Goal: Find specific page/section: Find specific page/section

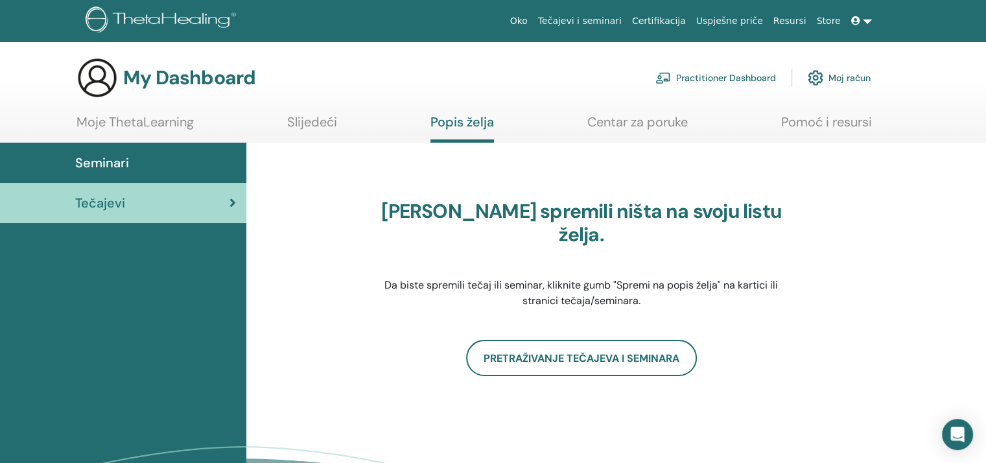
click at [171, 121] on link "Moje ThetaLearning" at bounding box center [134, 126] width 117 height 25
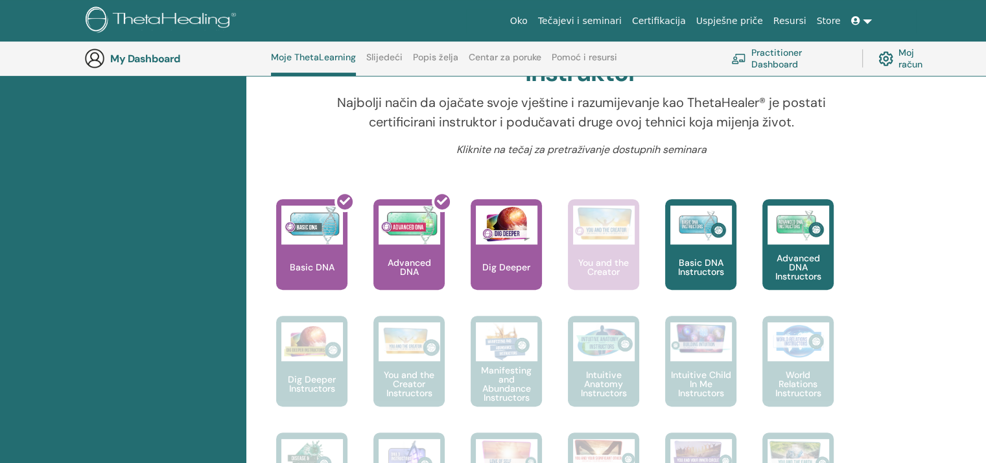
scroll to position [358, 0]
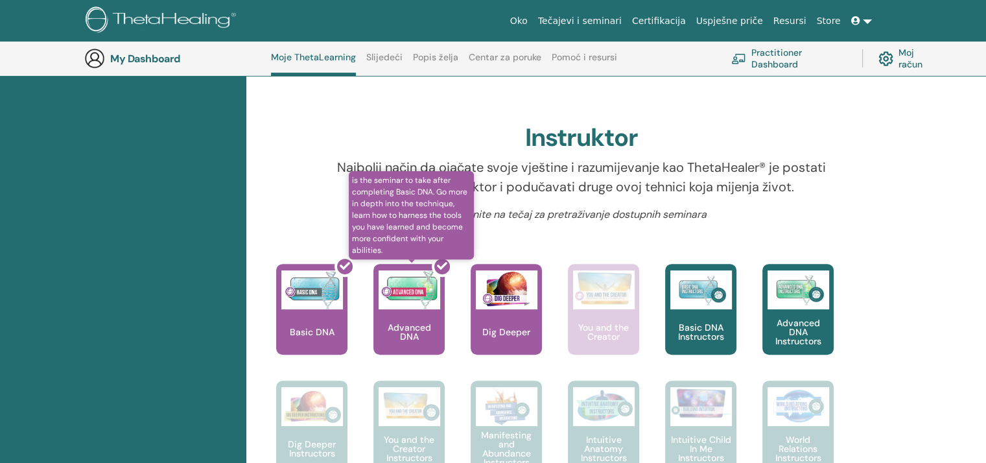
click at [410, 331] on div at bounding box center [416, 314] width 71 height 117
click at [418, 325] on div at bounding box center [416, 314] width 71 height 117
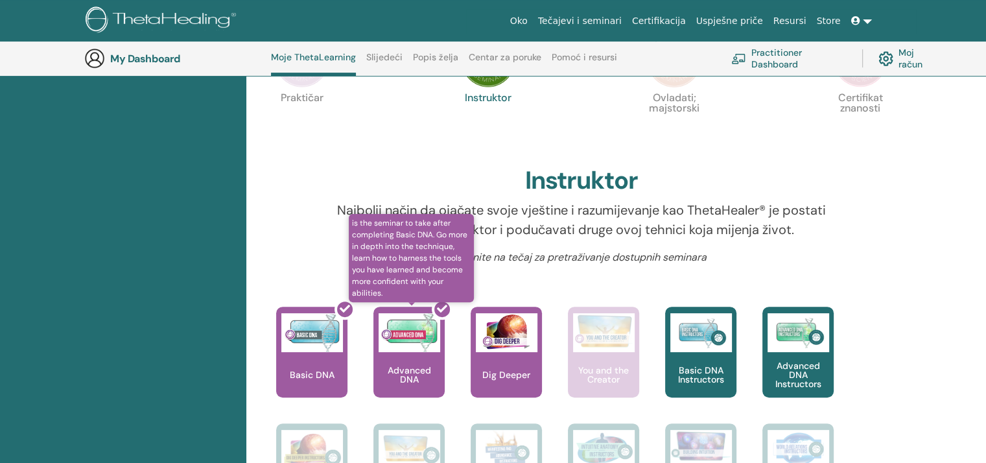
scroll to position [272, 0]
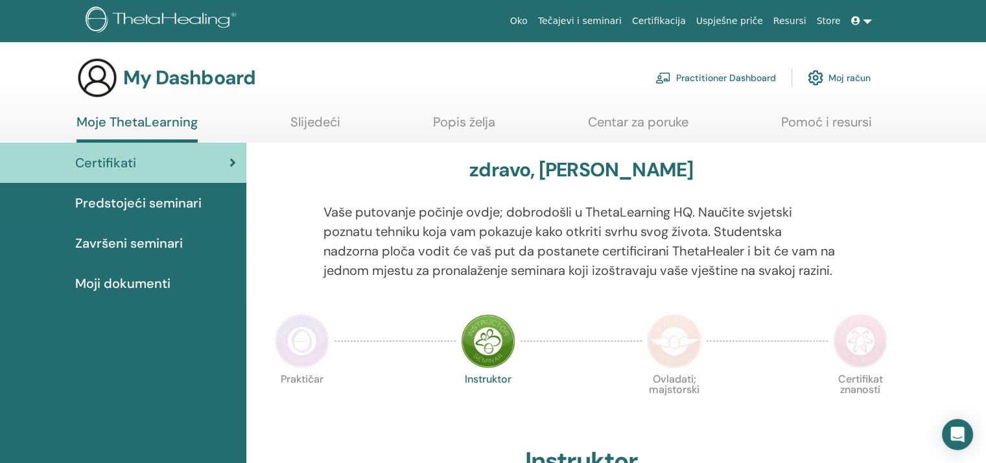
click at [127, 154] on span "Certifikati" at bounding box center [105, 162] width 61 height 19
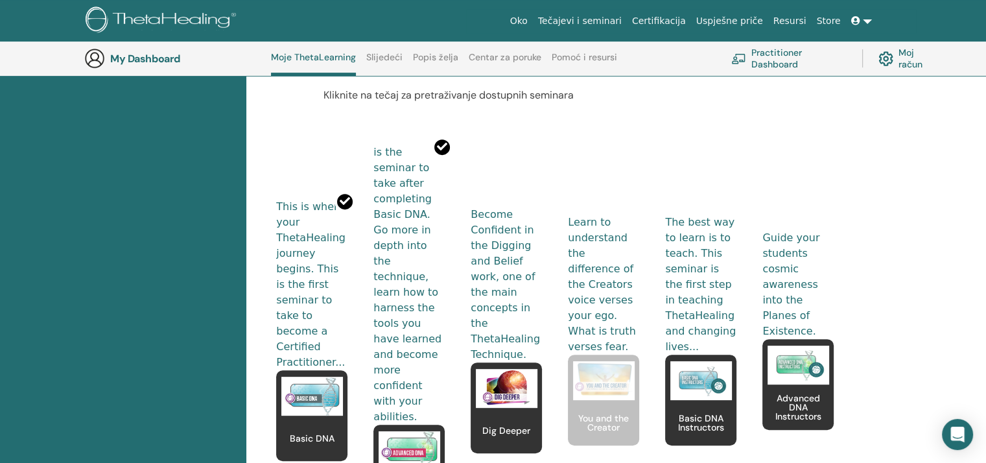
scroll to position [456, 0]
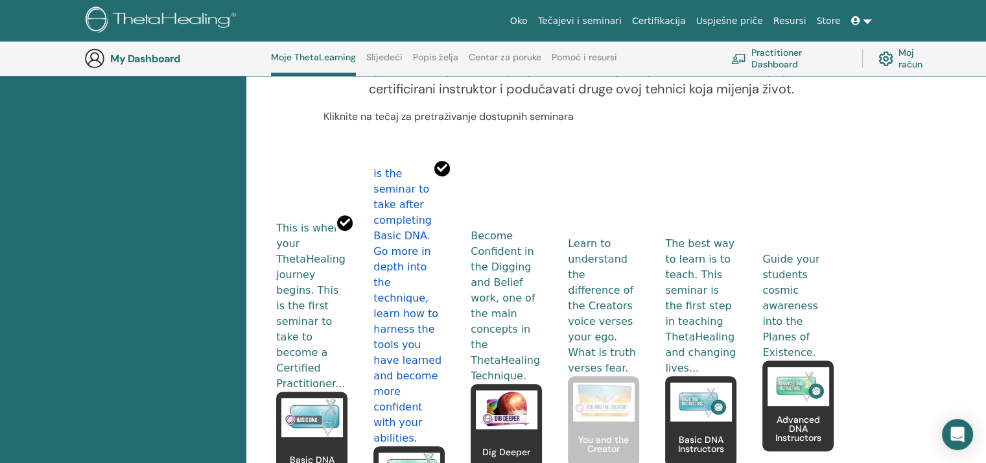
click at [412, 173] on div at bounding box center [416, 343] width 71 height 371
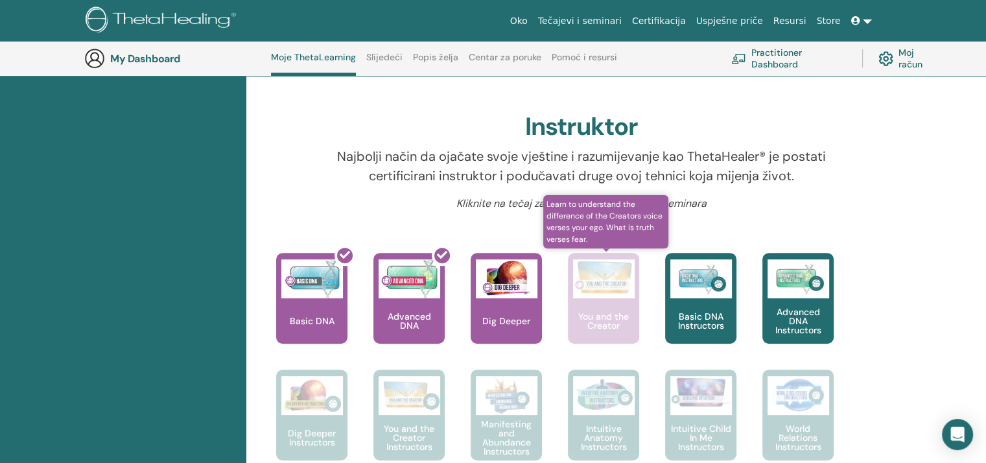
scroll to position [347, 0]
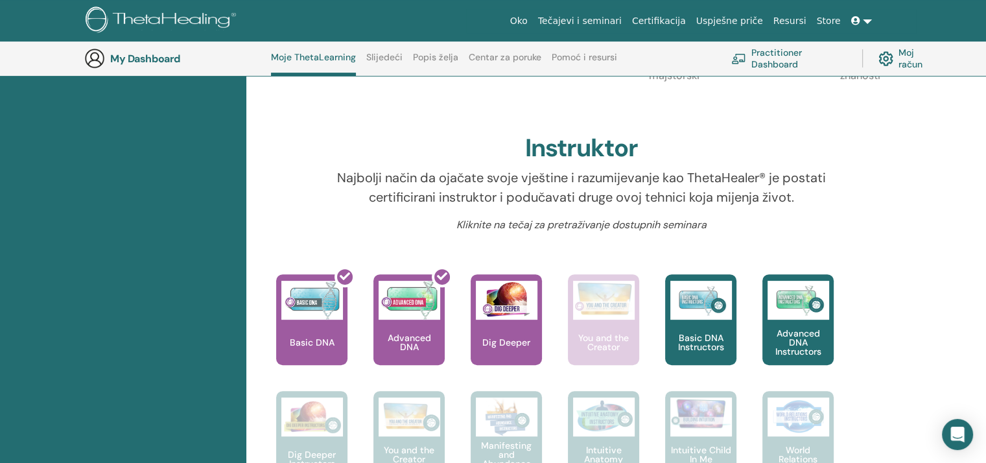
click at [766, 59] on link "Practitioner Dashboard" at bounding box center [788, 58] width 115 height 29
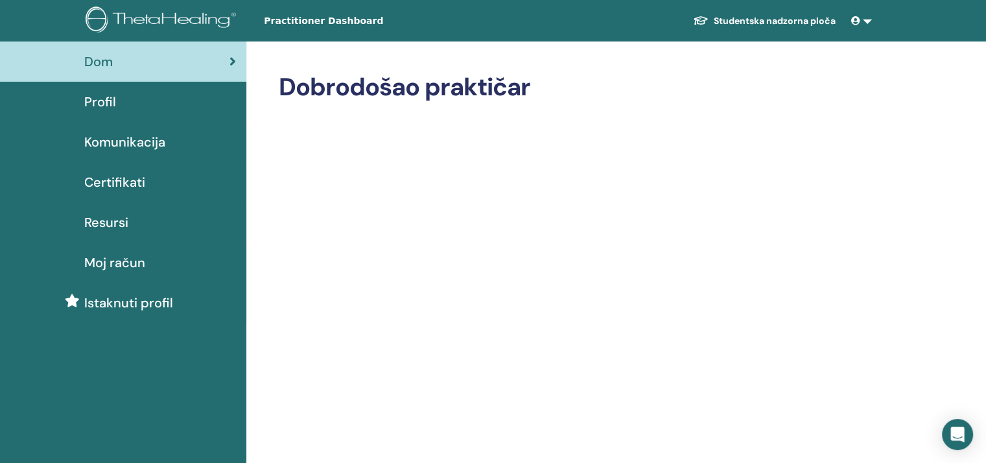
click at [135, 182] on span "Certifikati" at bounding box center [114, 181] width 61 height 19
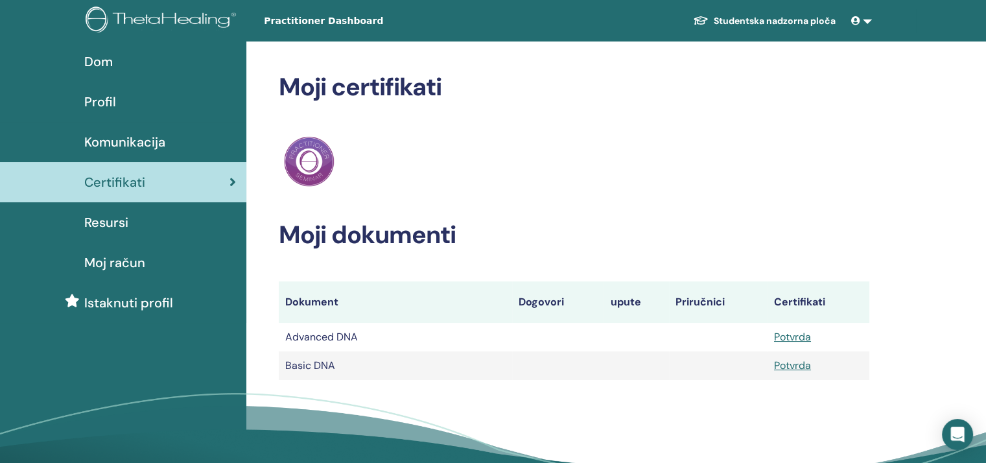
scroll to position [43, 0]
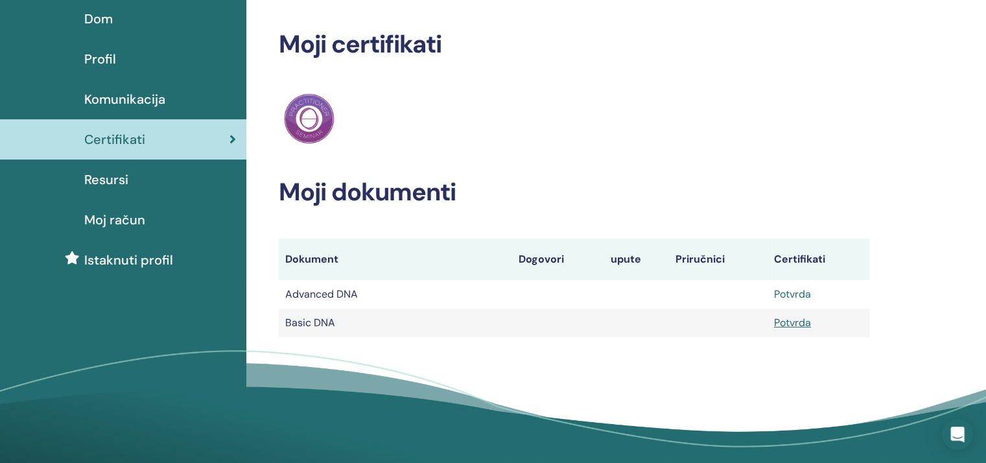
click at [786, 293] on link "Potvrda" at bounding box center [792, 294] width 37 height 14
click at [801, 291] on link "Potvrda" at bounding box center [792, 294] width 37 height 14
